Goal: Task Accomplishment & Management: Manage account settings

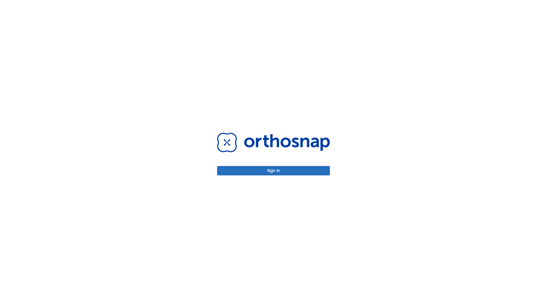
click at [274, 170] on button "Sign in" at bounding box center [273, 170] width 113 height 9
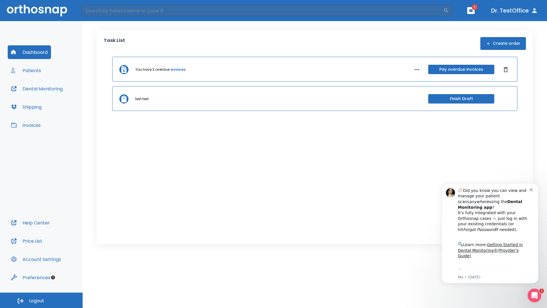
click at [41, 300] on span "Logout" at bounding box center [36, 300] width 15 height 6
